Goal: Task Accomplishment & Management: Complete application form

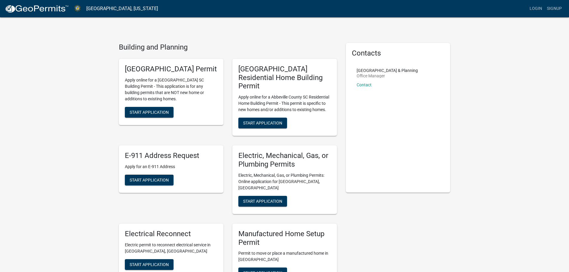
scroll to position [30, 0]
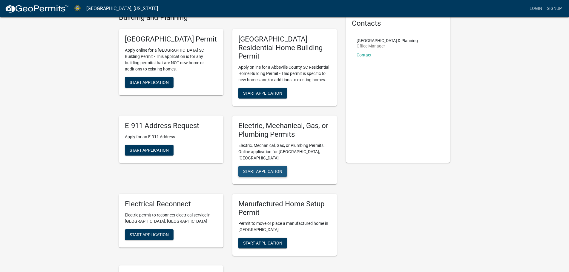
click at [258, 169] on span "Start Application" at bounding box center [262, 171] width 39 height 5
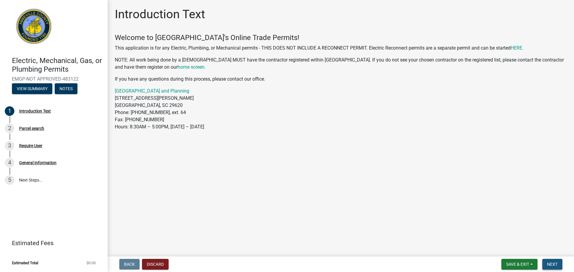
click at [549, 265] on span "Next" at bounding box center [552, 264] width 10 height 5
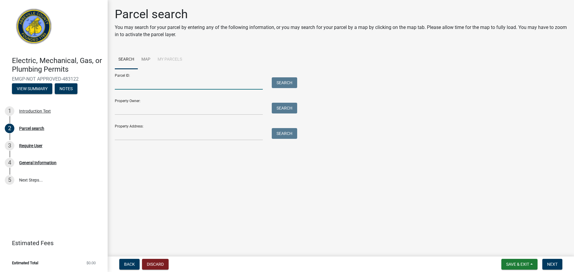
click at [151, 80] on input "Parcel ID:" at bounding box center [189, 83] width 148 height 12
click at [150, 132] on input "Property Address:" at bounding box center [189, 134] width 148 height 12
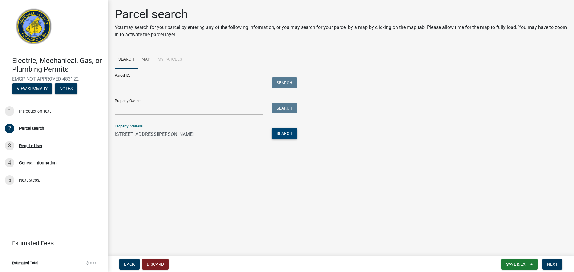
type input "[STREET_ADDRESS][PERSON_NAME]"
click at [287, 134] on button "Search" at bounding box center [284, 133] width 25 height 11
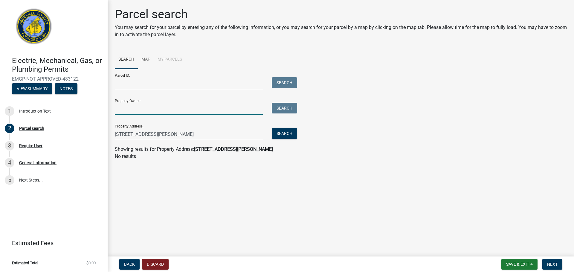
click at [186, 110] on input "Property Owner:" at bounding box center [189, 109] width 148 height 12
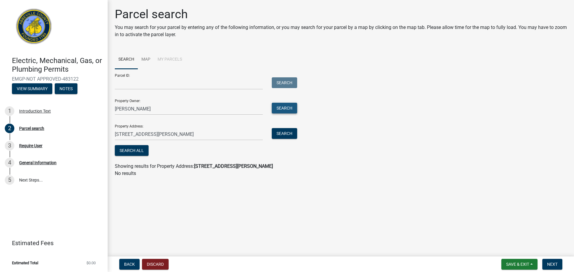
click at [287, 105] on button "Search" at bounding box center [284, 108] width 25 height 11
click at [136, 87] on input "Parcel ID:" at bounding box center [189, 83] width 148 height 12
drag, startPoint x: 141, startPoint y: 110, endPoint x: 112, endPoint y: 107, distance: 29.5
click at [112, 107] on div "[PERSON_NAME]" at bounding box center [188, 109] width 157 height 12
type input "Lifestyle homes"
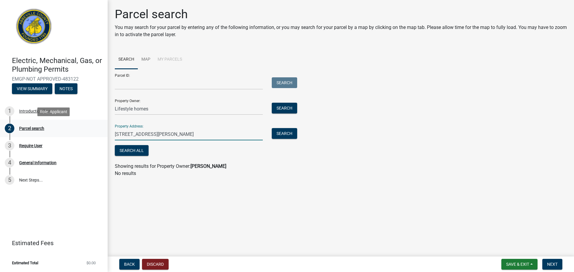
drag, startPoint x: 166, startPoint y: 140, endPoint x: 106, endPoint y: 133, distance: 60.7
click at [106, 133] on div "Electric, Mechanical, Gas, or Plumbing Permits EMGP-NOT APPROVED-483122 View Su…" at bounding box center [287, 136] width 574 height 272
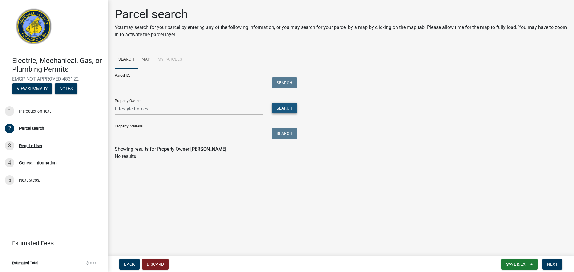
click at [292, 108] on button "Search" at bounding box center [284, 108] width 25 height 11
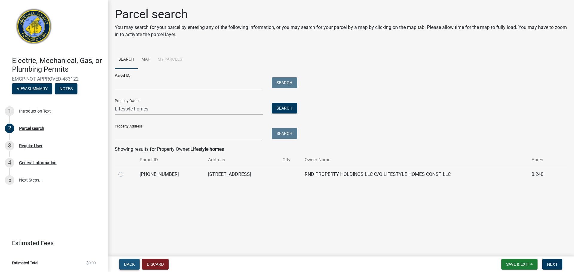
click at [134, 261] on button "Back" at bounding box center [129, 264] width 20 height 11
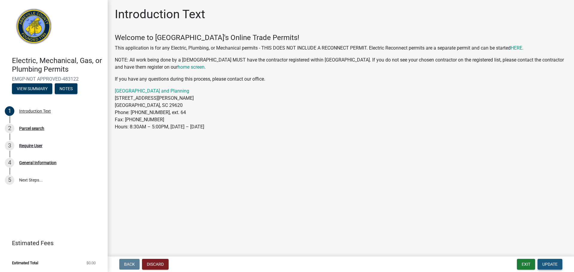
click at [546, 264] on span "Update" at bounding box center [549, 264] width 15 height 5
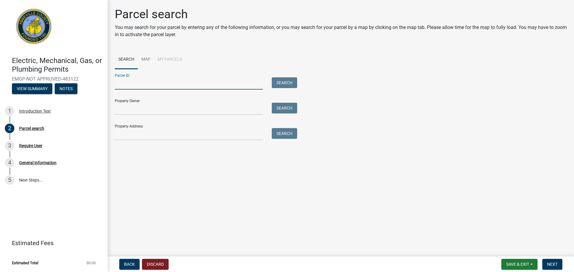
click at [157, 84] on input "Parcel ID:" at bounding box center [189, 83] width 148 height 12
type input "[PHONE_NUMBER]"
click at [283, 83] on button "Search" at bounding box center [284, 82] width 25 height 11
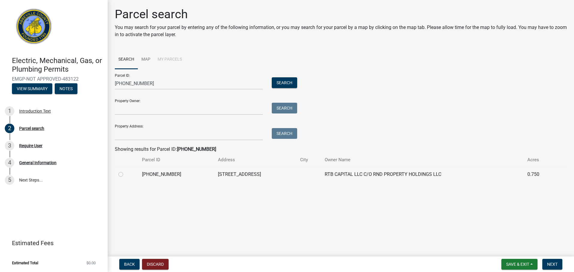
click at [125, 171] on label at bounding box center [125, 171] width 0 height 0
click at [125, 175] on input "radio" at bounding box center [127, 173] width 4 height 4
radio input "true"
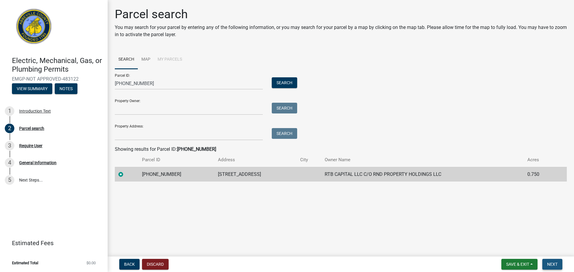
click at [551, 265] on span "Next" at bounding box center [552, 264] width 10 height 5
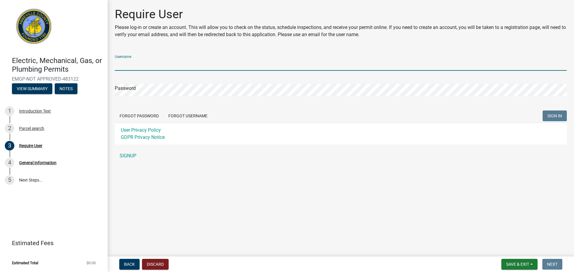
click at [123, 65] on input "Username" at bounding box center [341, 65] width 452 height 12
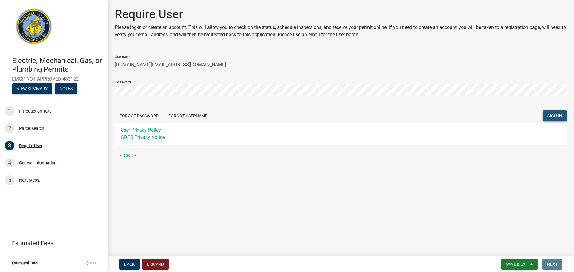
click at [558, 117] on span "SIGN IN" at bounding box center [554, 116] width 15 height 5
click at [555, 115] on span "SIGN IN" at bounding box center [554, 116] width 15 height 5
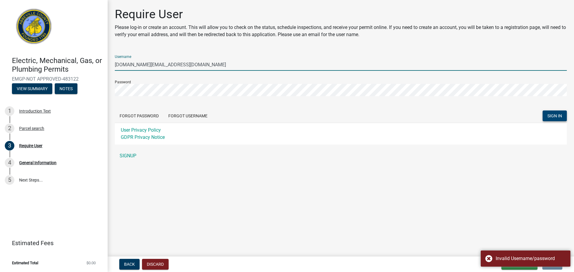
drag, startPoint x: 210, startPoint y: 64, endPoint x: 101, endPoint y: 59, distance: 108.9
click at [101, 59] on div "Electric, Mechanical, Gas, or Plumbing Permits EMGP-NOT APPROVED-483122 View Su…" at bounding box center [287, 136] width 574 height 272
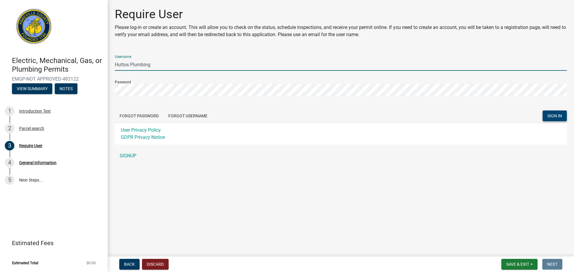
type input "Huttos Plumbing"
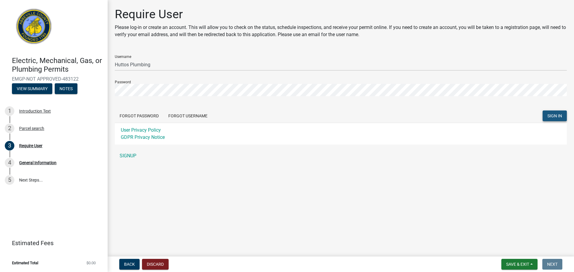
click at [561, 115] on span "SIGN IN" at bounding box center [554, 116] width 15 height 5
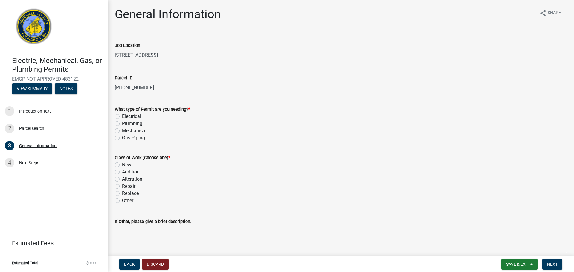
click at [122, 125] on label "Plumbing" at bounding box center [132, 123] width 20 height 7
click at [122, 124] on input "Plumbing" at bounding box center [124, 122] width 4 height 4
radio input "true"
click at [122, 163] on label "New" at bounding box center [126, 164] width 9 height 7
click at [122, 163] on input "New" at bounding box center [124, 163] width 4 height 4
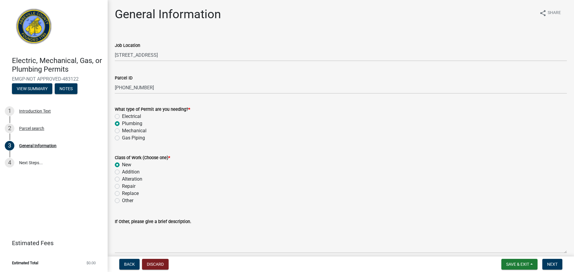
radio input "true"
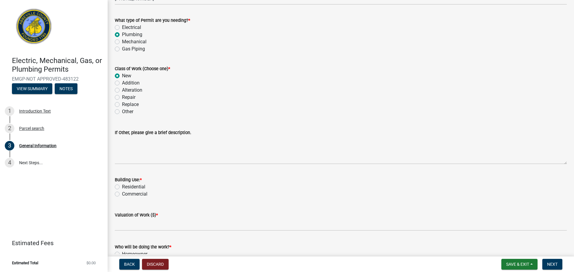
scroll to position [90, 0]
click at [122, 185] on label "Residential" at bounding box center [133, 186] width 23 height 7
click at [122, 185] on input "Residential" at bounding box center [124, 185] width 4 height 4
radio input "true"
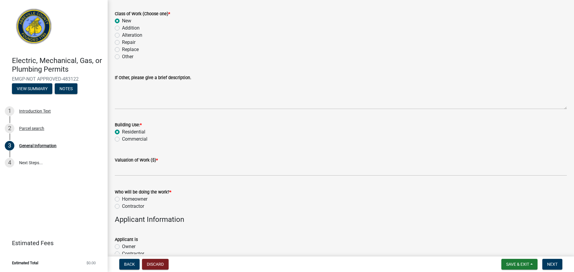
scroll to position [179, 0]
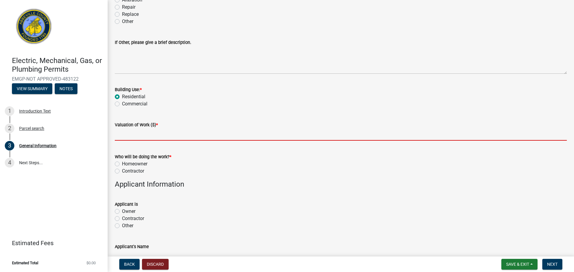
click at [152, 135] on input "text" at bounding box center [341, 134] width 452 height 12
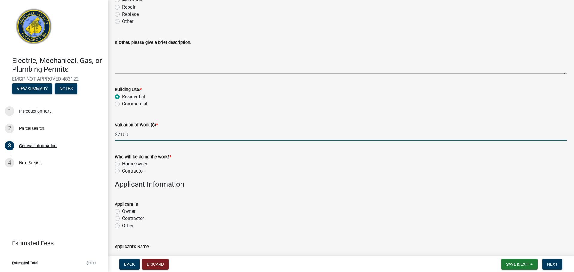
type input "7100"
click at [122, 171] on label "Contractor" at bounding box center [133, 171] width 22 height 7
click at [122, 171] on input "Contractor" at bounding box center [124, 170] width 4 height 4
radio input "true"
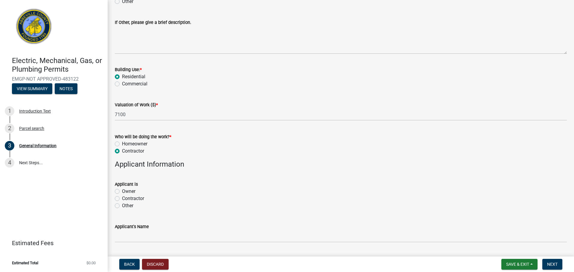
scroll to position [209, 0]
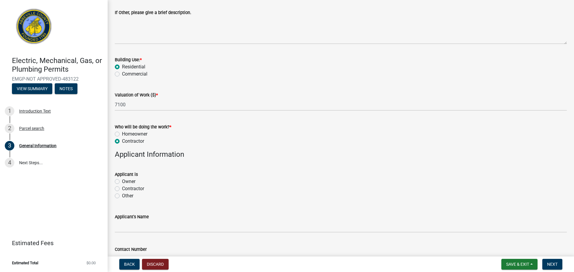
click at [122, 189] on label "Contractor" at bounding box center [133, 188] width 22 height 7
click at [122, 189] on input "Contractor" at bounding box center [124, 187] width 4 height 4
radio input "true"
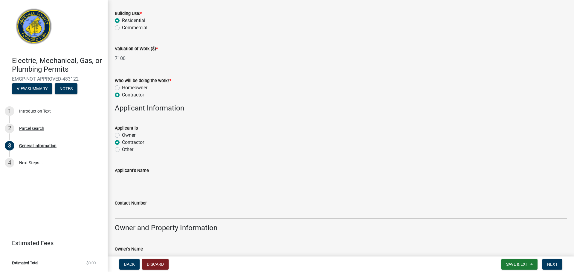
scroll to position [269, 0]
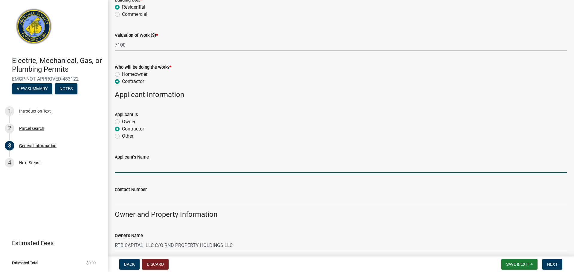
click at [125, 166] on input "Applicant's Name" at bounding box center [341, 167] width 452 height 12
type input "[PERSON_NAME]"
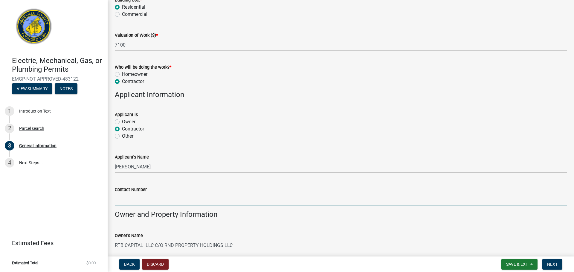
click at [134, 202] on input "Contact Number" at bounding box center [341, 199] width 452 height 12
click at [140, 199] on input "[PHONE_NUMBER]" at bounding box center [341, 199] width 452 height 12
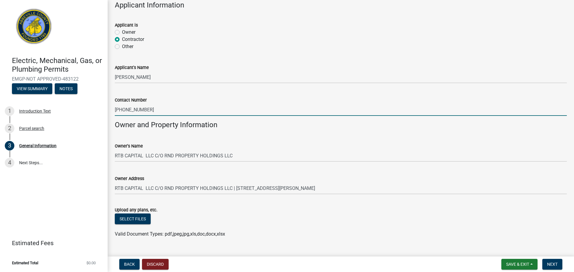
scroll to position [371, 0]
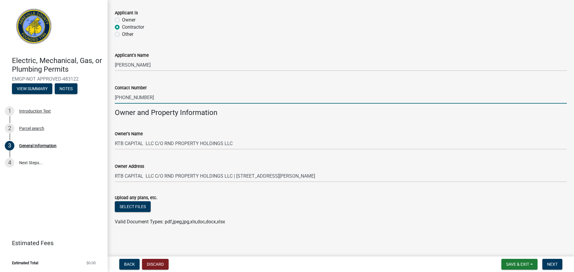
type input "[PHONE_NUMBER]"
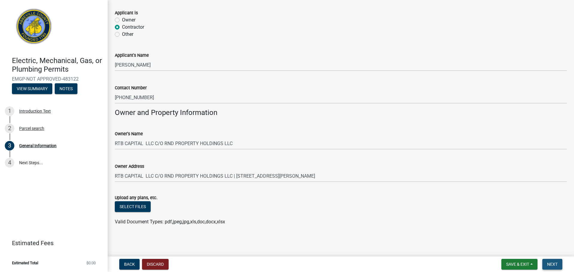
click at [548, 264] on span "Next" at bounding box center [552, 264] width 10 height 5
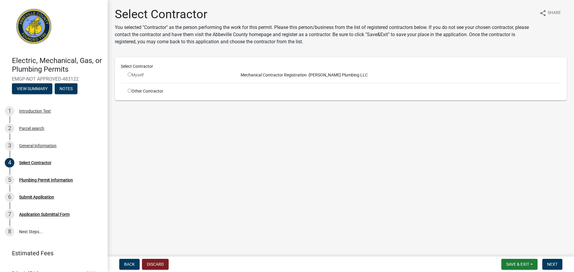
click at [129, 73] on input "radio" at bounding box center [130, 75] width 4 height 4
click at [130, 74] on input "radio" at bounding box center [130, 75] width 4 height 4
radio input "false"
click at [129, 92] on input "radio" at bounding box center [130, 91] width 4 height 4
radio input "true"
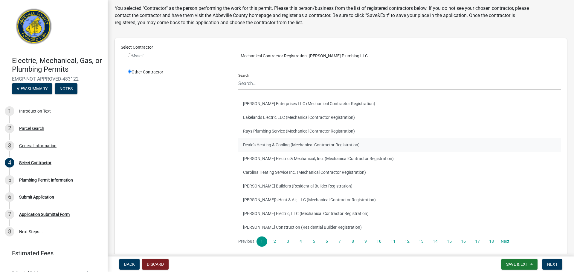
scroll to position [30, 0]
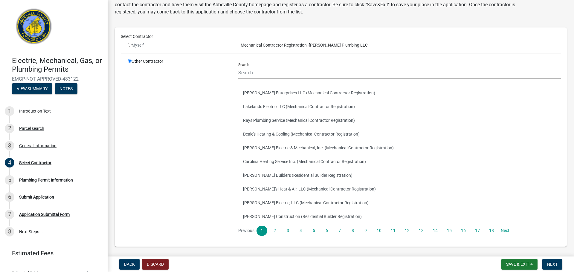
click at [129, 45] on input "radio" at bounding box center [130, 45] width 4 height 4
radio input "false"
radio input "true"
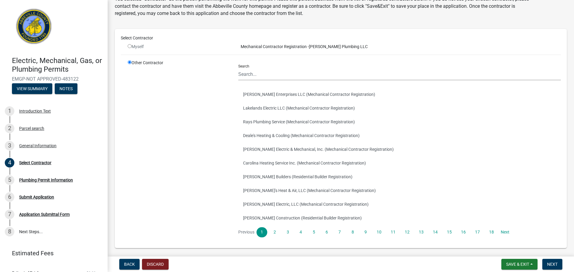
scroll to position [0, 0]
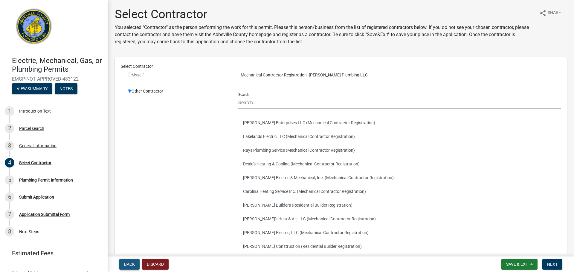
click at [129, 265] on span "Back" at bounding box center [129, 264] width 11 height 5
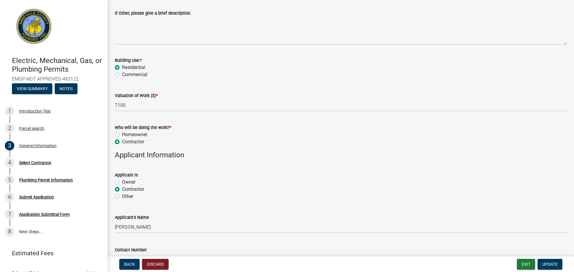
scroll to position [209, 0]
click at [122, 180] on label "Owner" at bounding box center [128, 181] width 13 height 7
click at [122, 180] on input "Owner" at bounding box center [124, 180] width 4 height 4
radio input "true"
click at [122, 189] on label "Contractor" at bounding box center [133, 188] width 22 height 7
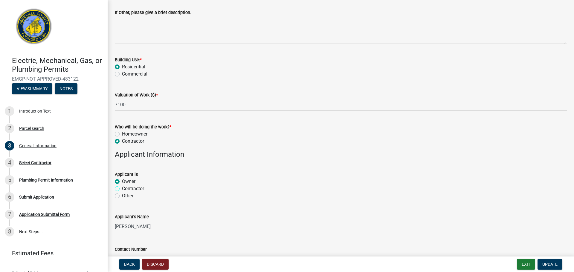
click at [122, 189] on input "Contractor" at bounding box center [124, 187] width 4 height 4
radio input "true"
click at [547, 266] on span "Update" at bounding box center [549, 264] width 15 height 5
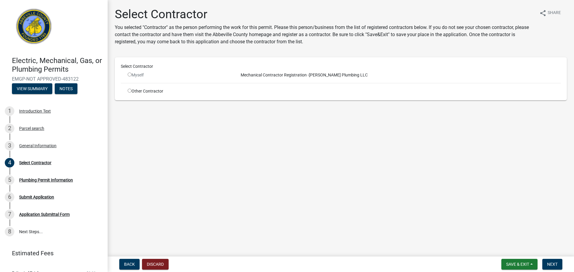
click at [131, 74] on input "radio" at bounding box center [130, 75] width 4 height 4
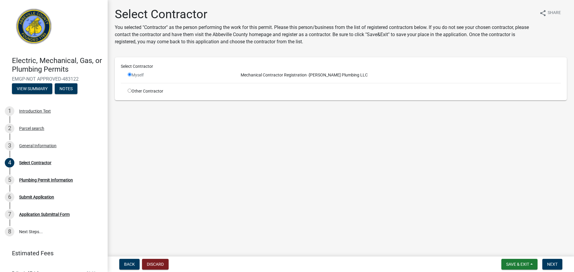
radio input "false"
click at [127, 267] on button "Back" at bounding box center [129, 264] width 20 height 11
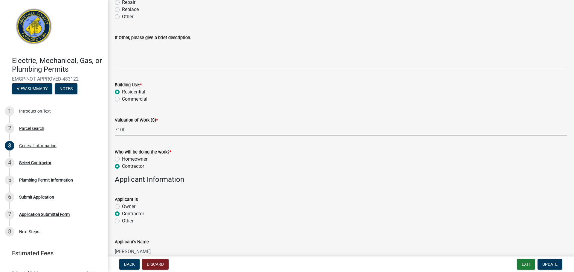
scroll to position [269, 0]
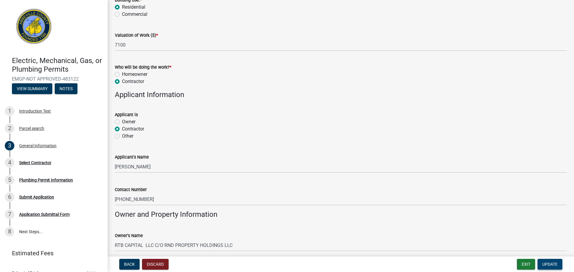
click at [556, 266] on span "Update" at bounding box center [549, 264] width 15 height 5
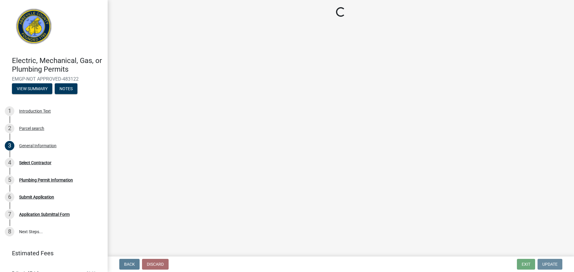
scroll to position [0, 0]
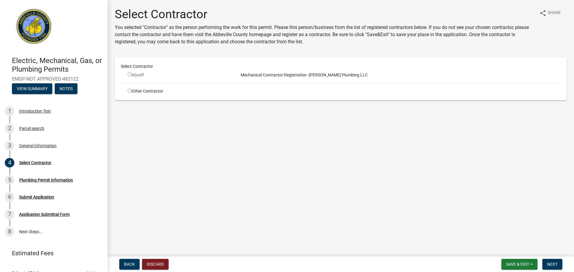
click at [129, 75] on input "radio" at bounding box center [130, 75] width 4 height 4
radio input "false"
click at [131, 91] on input "radio" at bounding box center [130, 91] width 4 height 4
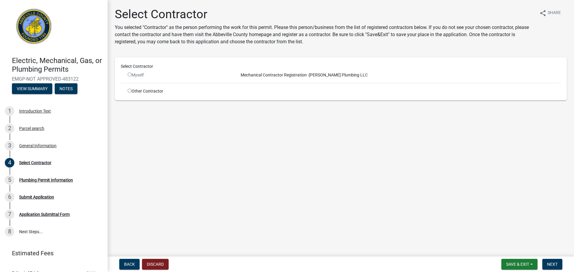
radio input "true"
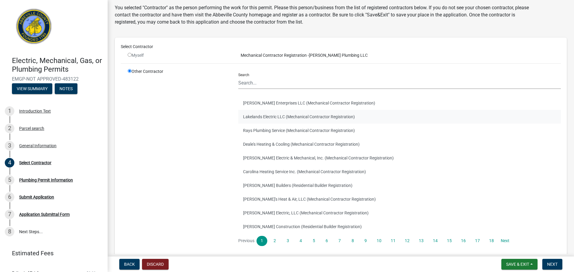
scroll to position [30, 0]
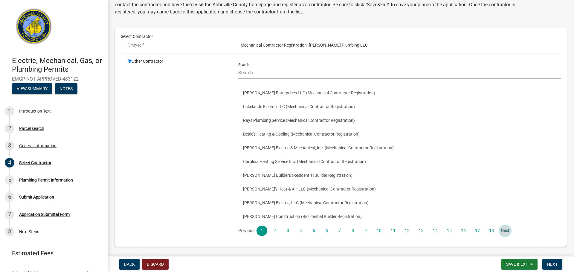
click at [506, 231] on link "Next" at bounding box center [504, 231] width 11 height 10
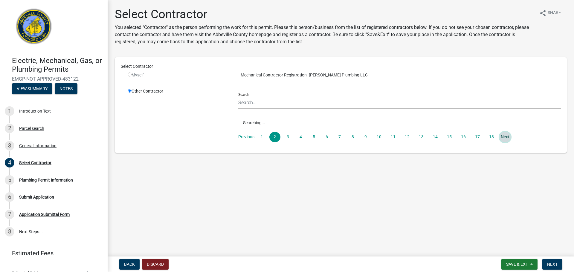
scroll to position [0, 0]
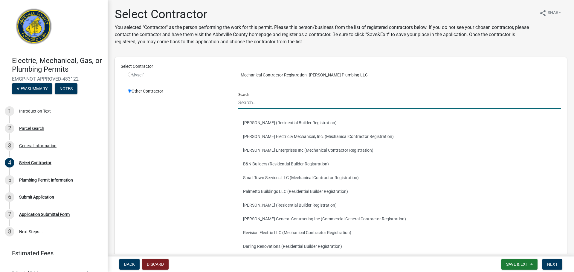
click at [251, 104] on input "Search" at bounding box center [399, 103] width 322 height 12
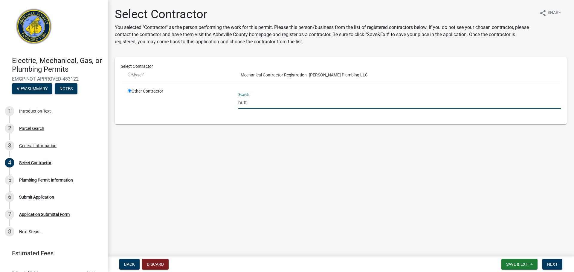
type input "hutt"
click at [129, 73] on input "radio" at bounding box center [130, 75] width 4 height 4
radio input "false"
radio input "true"
click at [129, 73] on input "radio" at bounding box center [130, 75] width 4 height 4
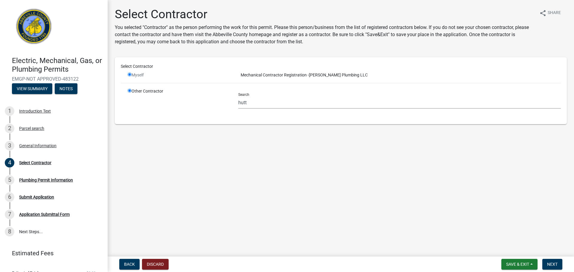
radio input "false"
radio input "true"
click at [129, 73] on input "radio" at bounding box center [130, 75] width 4 height 4
radio input "false"
radio input "true"
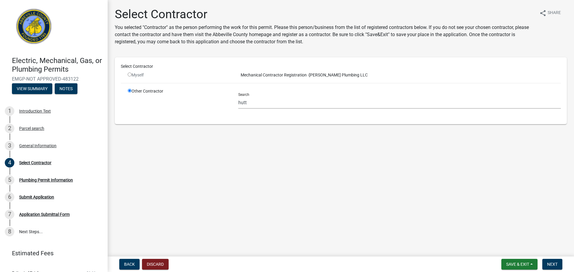
click at [129, 73] on input "radio" at bounding box center [130, 75] width 4 height 4
radio input "false"
radio input "true"
click at [131, 91] on input "radio" at bounding box center [130, 91] width 4 height 4
drag, startPoint x: 253, startPoint y: 105, endPoint x: 221, endPoint y: 104, distance: 32.0
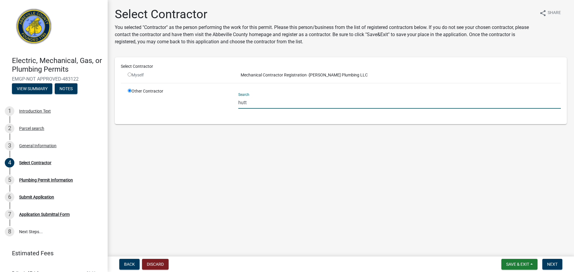
click at [221, 104] on div "Other Contractor Search hutt" at bounding box center [344, 103] width 442 height 30
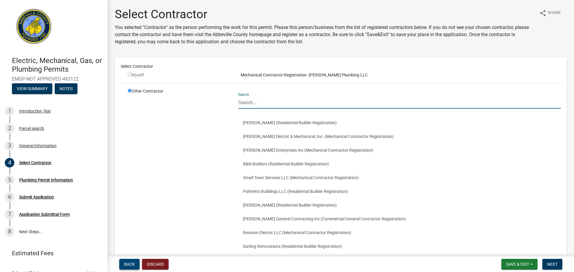
click at [128, 265] on span "Back" at bounding box center [129, 264] width 11 height 5
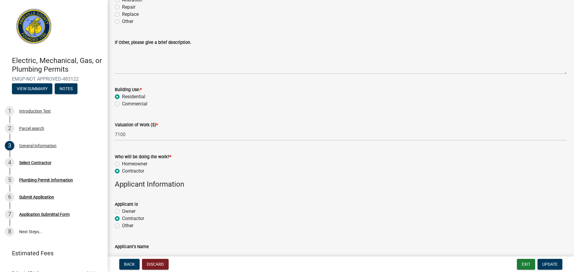
scroll to position [209, 0]
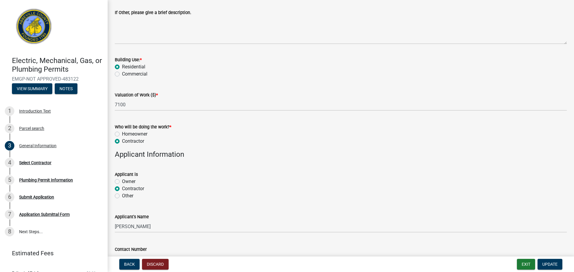
click at [151, 164] on form "Applicant is Owner Contractor Other" at bounding box center [341, 182] width 452 height 36
click at [122, 197] on label "Other" at bounding box center [127, 195] width 11 height 7
click at [122, 196] on input "Other" at bounding box center [124, 194] width 4 height 4
radio input "true"
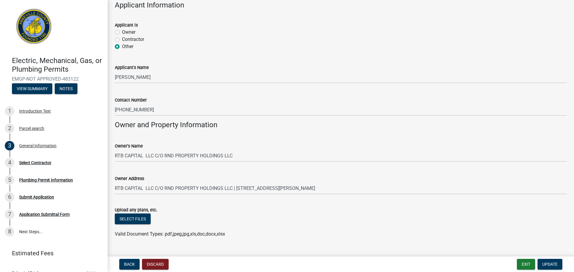
scroll to position [371, 0]
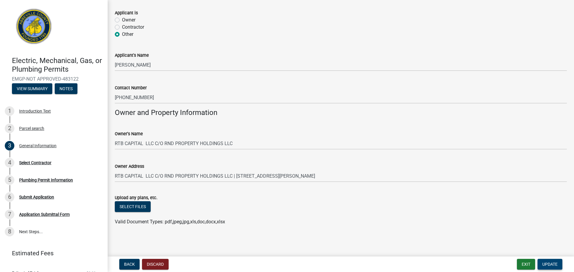
click at [550, 262] on span "Update" at bounding box center [549, 264] width 15 height 5
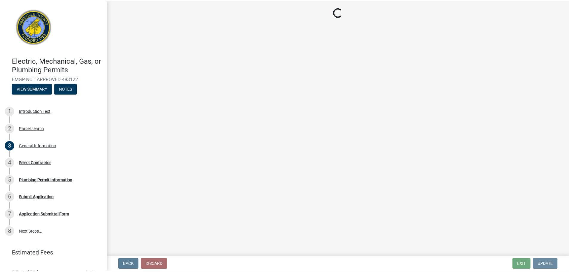
scroll to position [0, 0]
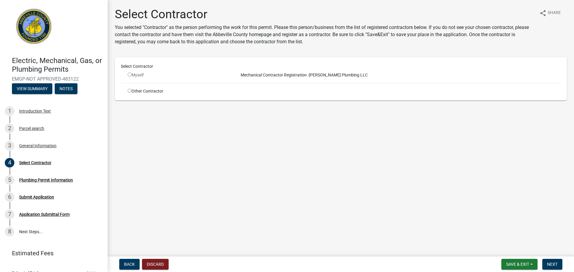
click at [129, 73] on input "radio" at bounding box center [130, 75] width 4 height 4
click at [131, 76] on input "radio" at bounding box center [130, 75] width 4 height 4
click at [293, 76] on span "Mechanical Contractor Registration -" at bounding box center [273, 75] width 71 height 5
click at [131, 76] on input "radio" at bounding box center [130, 75] width 4 height 4
radio input "false"
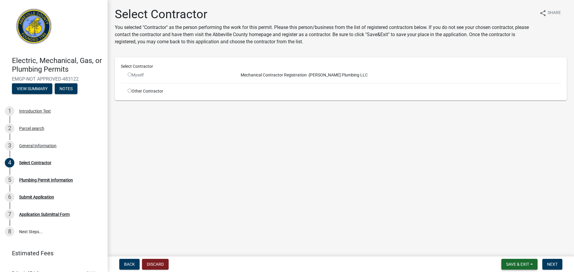
click at [525, 263] on span "Save & Exit" at bounding box center [517, 264] width 23 height 5
click at [507, 247] on button "Save & Exit" at bounding box center [513, 249] width 48 height 14
